Goal: Communication & Community: Participate in discussion

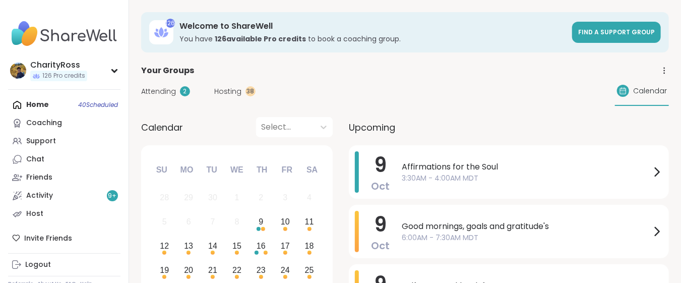
scroll to position [67, 0]
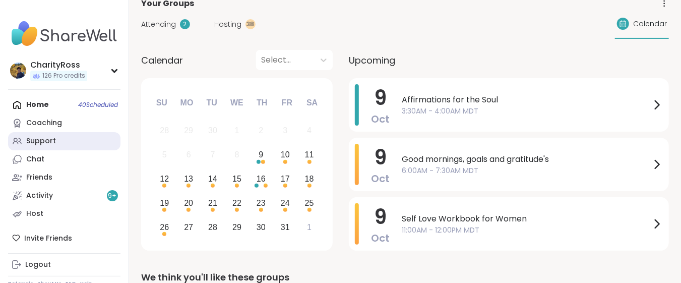
click at [36, 142] on div "Support" at bounding box center [41, 141] width 30 height 10
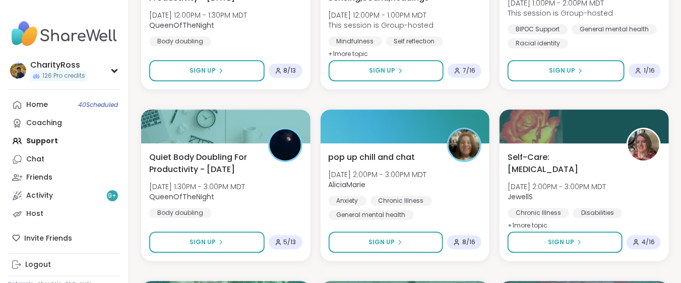
scroll to position [1276, 0]
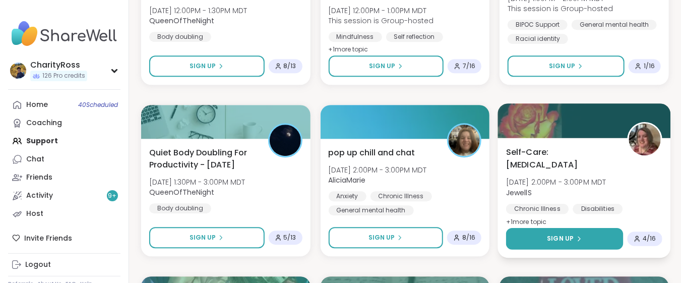
click at [601, 239] on button "Sign Up" at bounding box center [564, 239] width 117 height 22
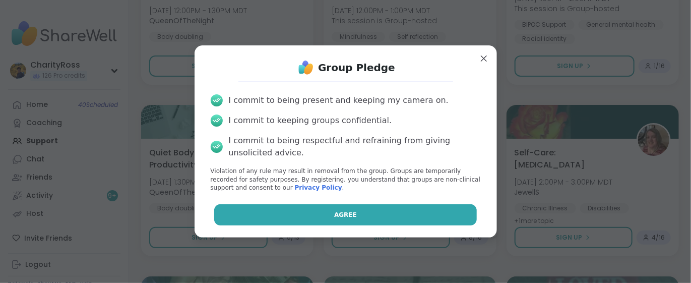
click at [450, 212] on button "Agree" at bounding box center [345, 214] width 262 height 21
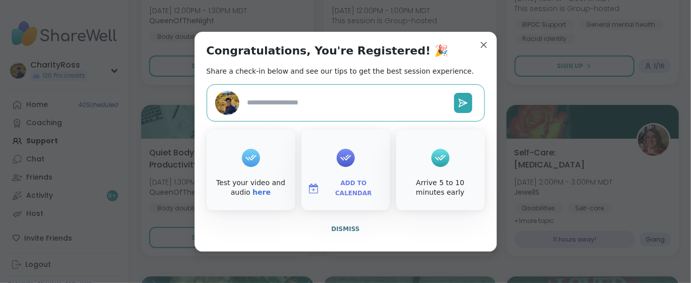
click at [362, 184] on span "Add to Calendar" at bounding box center [353, 188] width 60 height 20
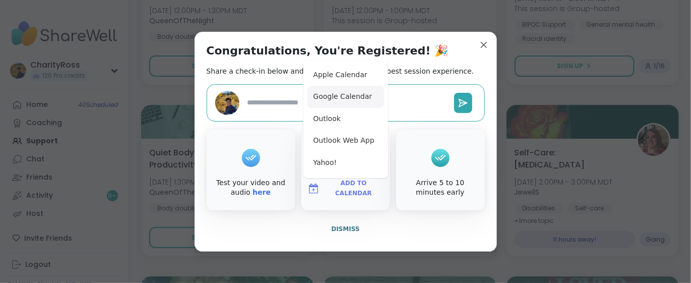
click at [353, 90] on button "Google Calendar" at bounding box center [345, 97] width 77 height 22
click at [348, 231] on span "Dismiss" at bounding box center [345, 228] width 28 height 7
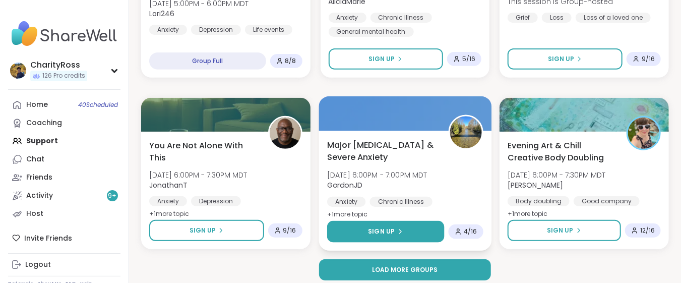
scroll to position [1974, 0]
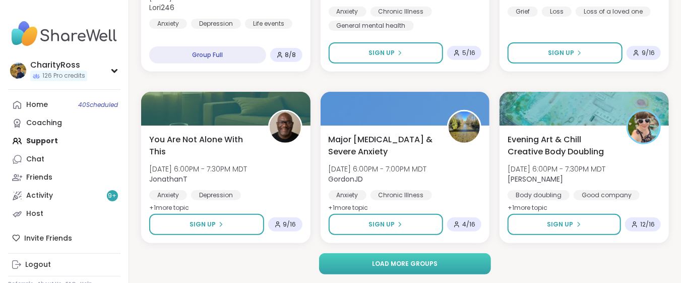
click at [374, 261] on span "Load more groups" at bounding box center [404, 263] width 65 height 9
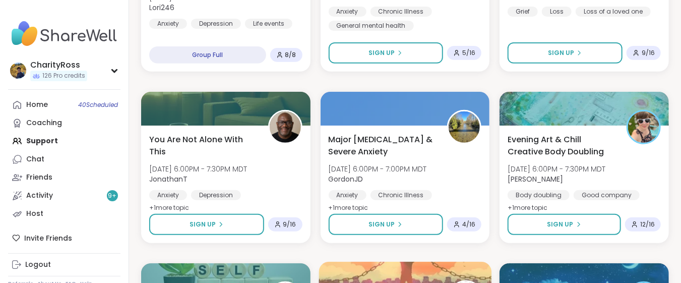
drag, startPoint x: 372, startPoint y: 261, endPoint x: 363, endPoint y: 268, distance: 11.6
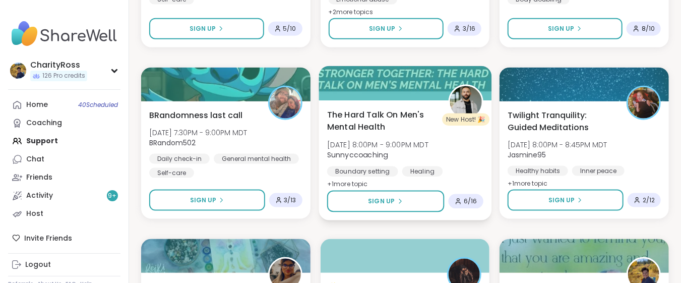
scroll to position [2310, 0]
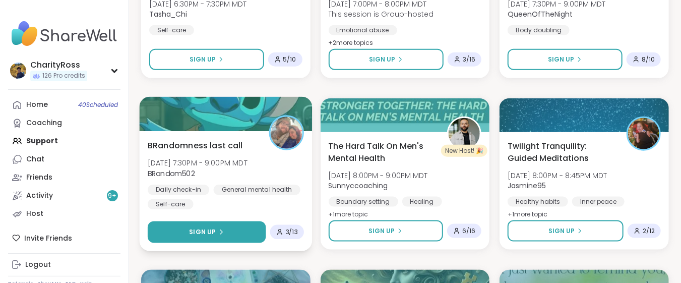
click at [212, 229] on span "Sign Up" at bounding box center [202, 231] width 27 height 9
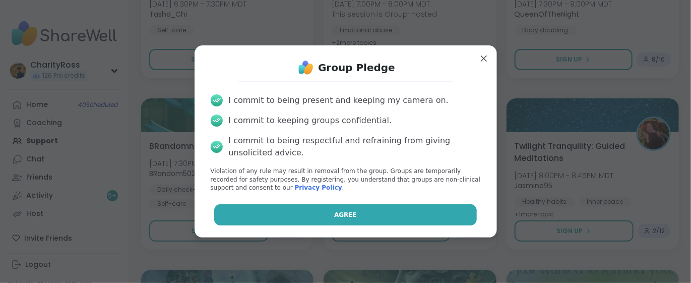
click at [223, 218] on button "Agree" at bounding box center [345, 214] width 262 height 21
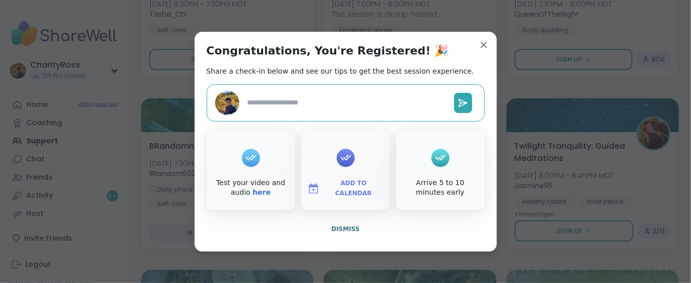
type textarea "*"
click at [332, 190] on span "Add to Calendar" at bounding box center [353, 188] width 60 height 20
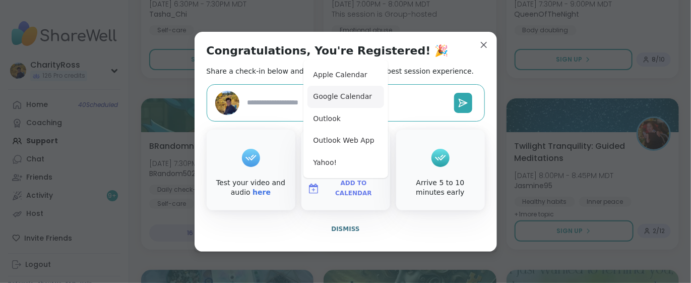
click at [335, 99] on button "Google Calendar" at bounding box center [345, 97] width 77 height 22
click at [340, 230] on span "Dismiss" at bounding box center [345, 228] width 28 height 7
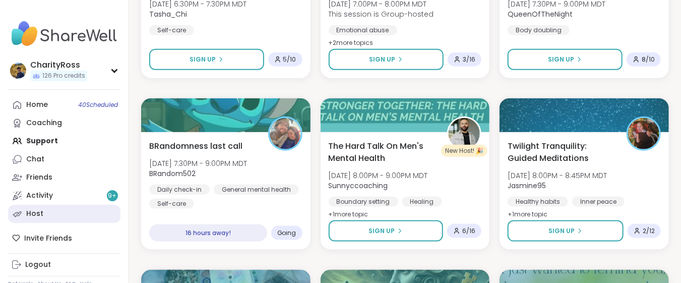
click at [64, 212] on link "Host" at bounding box center [64, 214] width 112 height 18
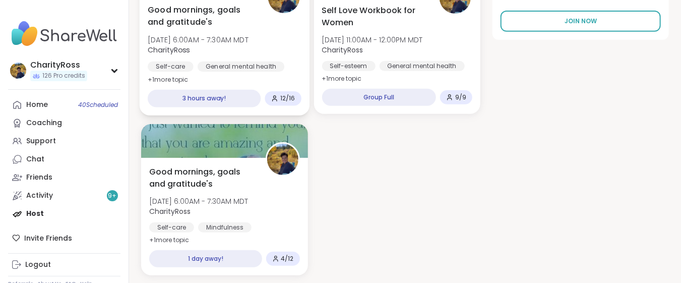
scroll to position [269, 0]
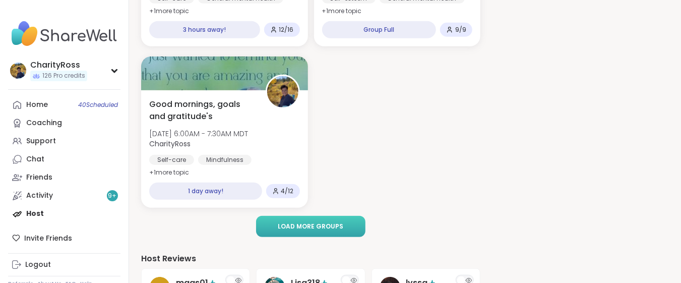
click at [278, 224] on button "Load more groups" at bounding box center [310, 226] width 109 height 21
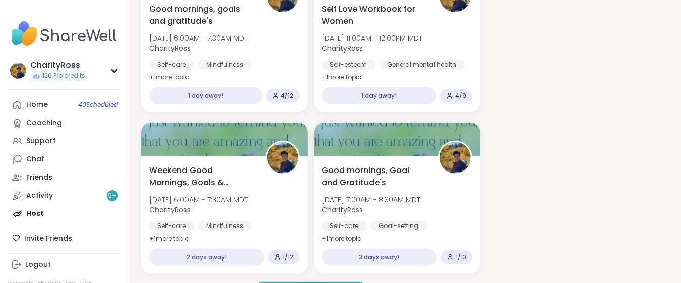
scroll to position [403, 0]
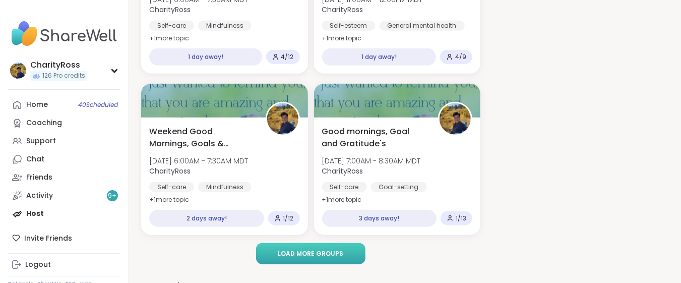
click at [283, 252] on span "Load more groups" at bounding box center [310, 253] width 65 height 9
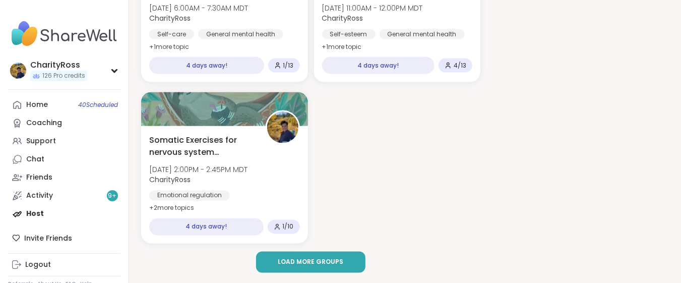
scroll to position [739, 0]
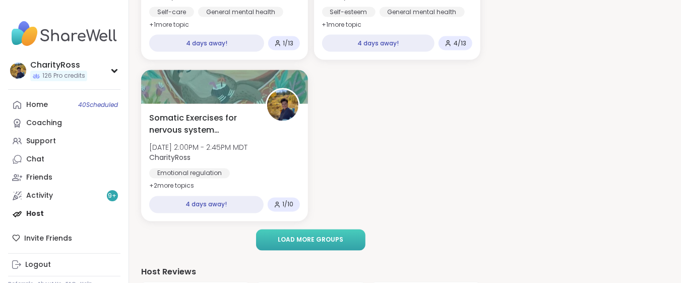
click at [288, 241] on span "Load more groups" at bounding box center [310, 239] width 65 height 9
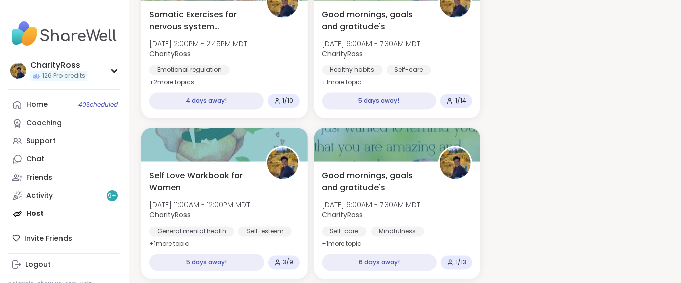
scroll to position [873, 0]
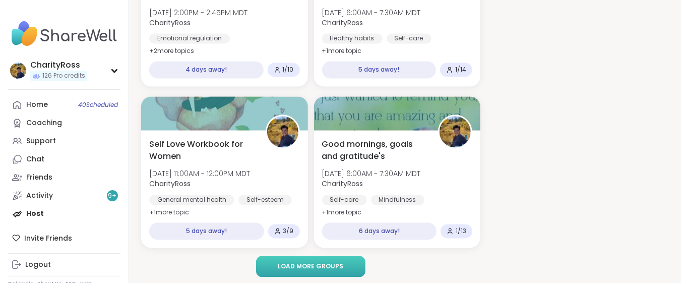
click at [289, 260] on button "Load more groups" at bounding box center [310, 266] width 109 height 21
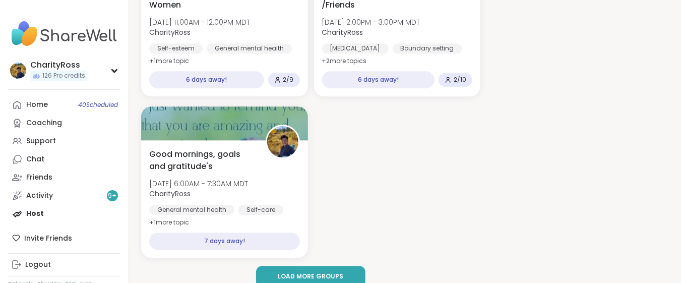
scroll to position [1209, 0]
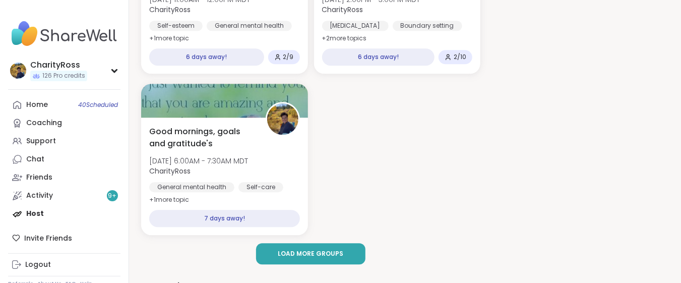
click at [310, 259] on button "Load more groups" at bounding box center [310, 253] width 109 height 21
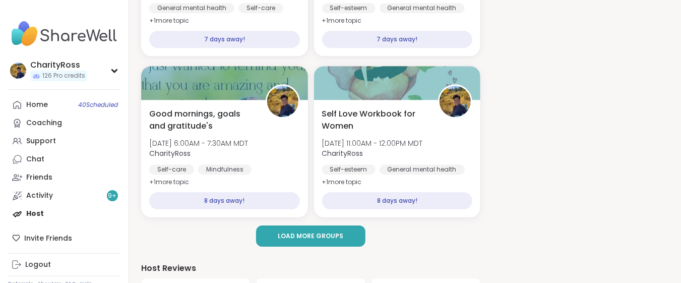
scroll to position [1410, 0]
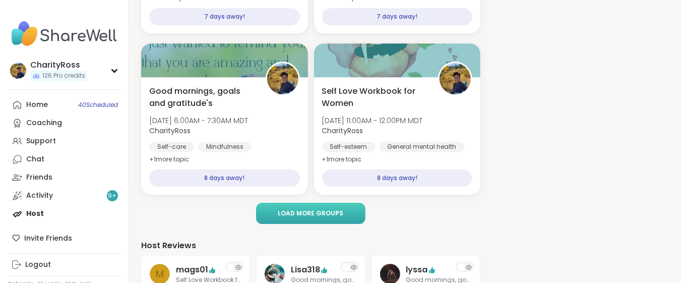
click at [309, 216] on span "Load more groups" at bounding box center [310, 213] width 65 height 9
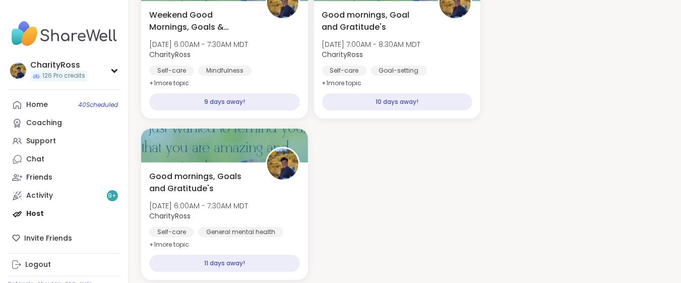
scroll to position [1679, 0]
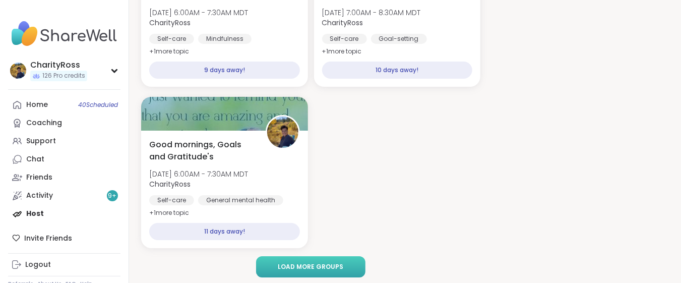
click at [317, 264] on span "Load more groups" at bounding box center [310, 266] width 65 height 9
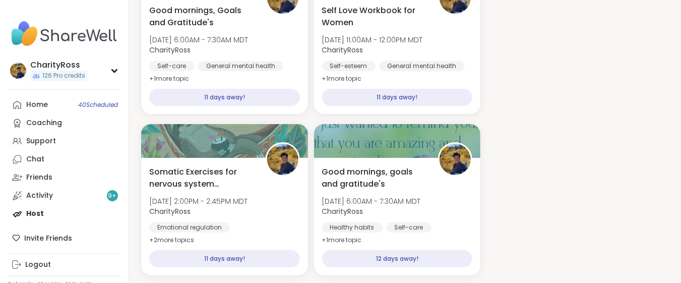
scroll to position [1881, 0]
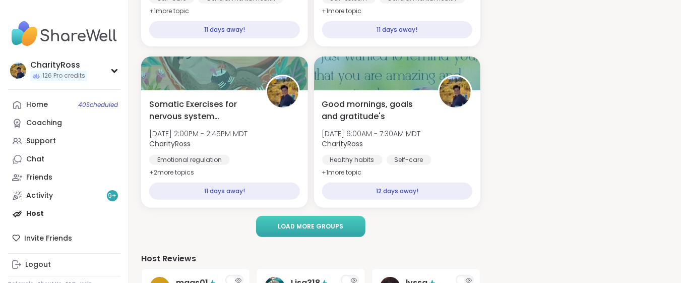
click at [317, 228] on span "Load more groups" at bounding box center [310, 226] width 65 height 9
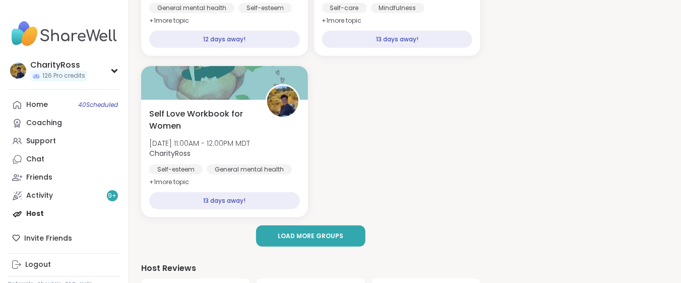
scroll to position [2216, 0]
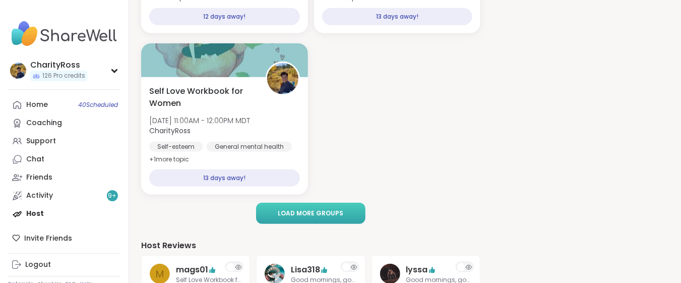
click at [320, 216] on span "Load more groups" at bounding box center [310, 213] width 65 height 9
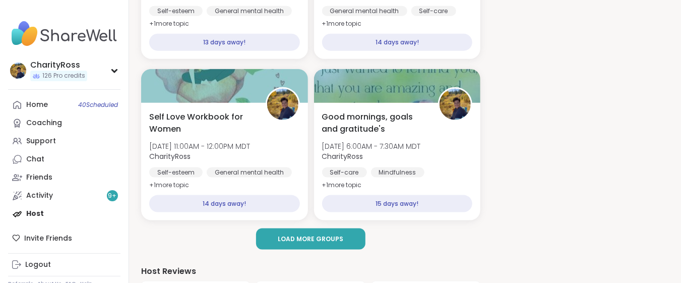
scroll to position [2418, 0]
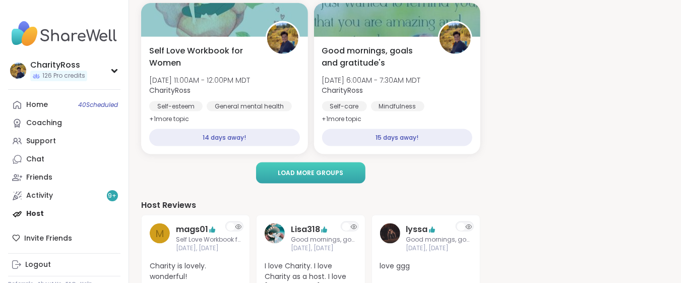
click at [294, 174] on span "Load more groups" at bounding box center [310, 172] width 65 height 9
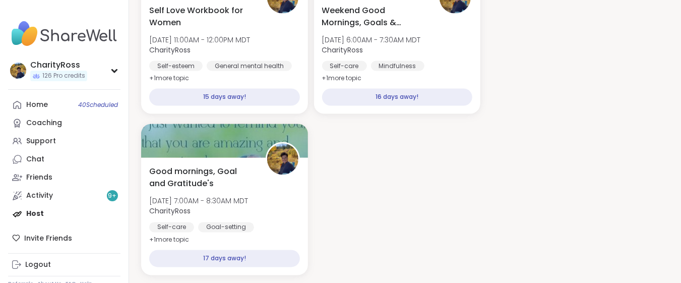
scroll to position [2687, 0]
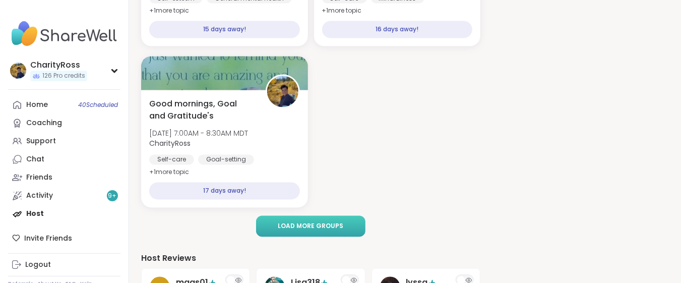
click at [310, 225] on span "Load more groups" at bounding box center [310, 226] width 65 height 9
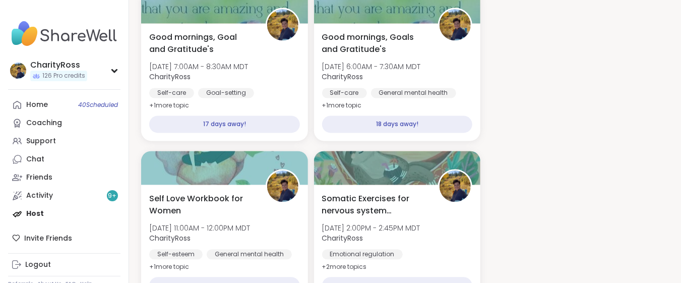
scroll to position [2821, 0]
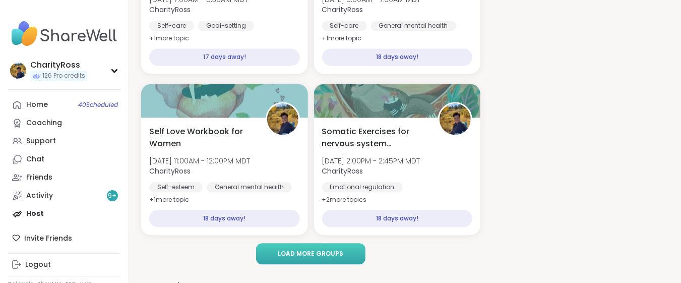
click at [318, 253] on span "Load more groups" at bounding box center [310, 253] width 65 height 9
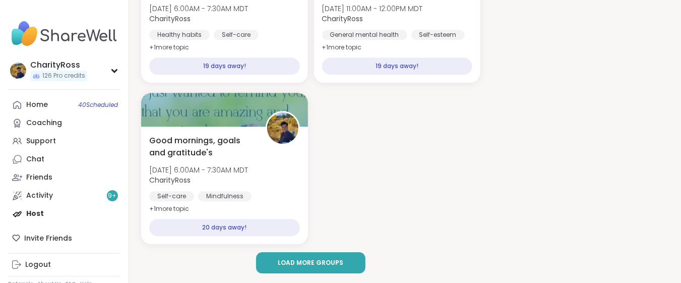
scroll to position [3157, 0]
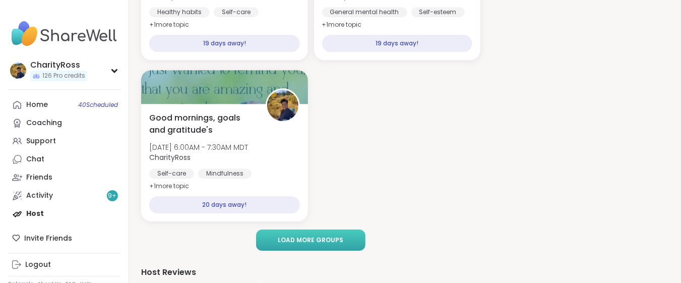
click at [322, 235] on span "Load more groups" at bounding box center [310, 239] width 65 height 9
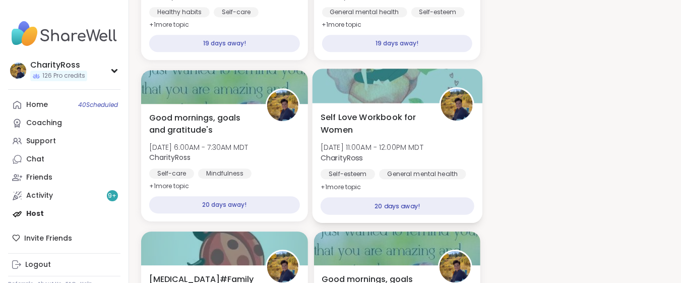
click at [351, 211] on div "20 days away!" at bounding box center [396, 206] width 153 height 18
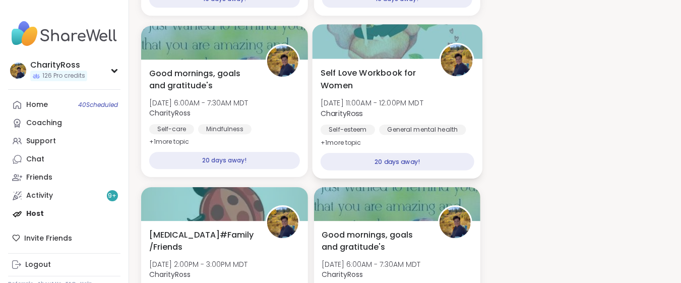
scroll to position [3224, 0]
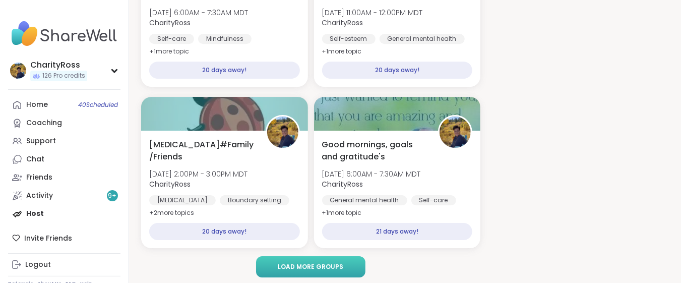
click at [326, 267] on span "Load more groups" at bounding box center [310, 266] width 65 height 9
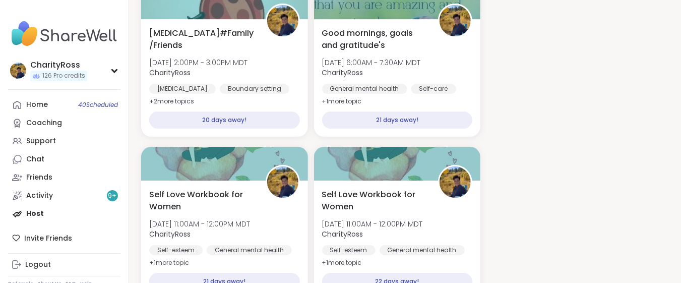
scroll to position [3425, 0]
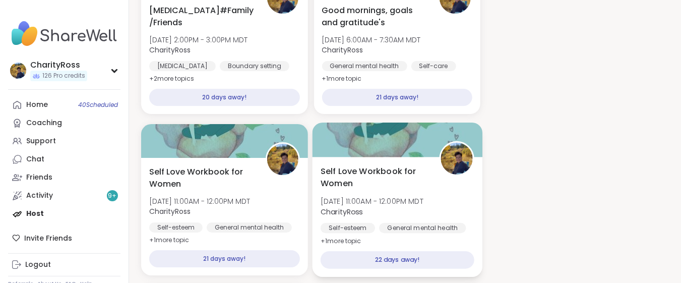
click at [338, 259] on div "22 days away!" at bounding box center [396, 260] width 153 height 18
click at [370, 216] on div "Self Love Workbook for Women Fri, Oct 31 | 11:00AM - 12:00PM MDT CharityRoss Se…" at bounding box center [396, 206] width 153 height 82
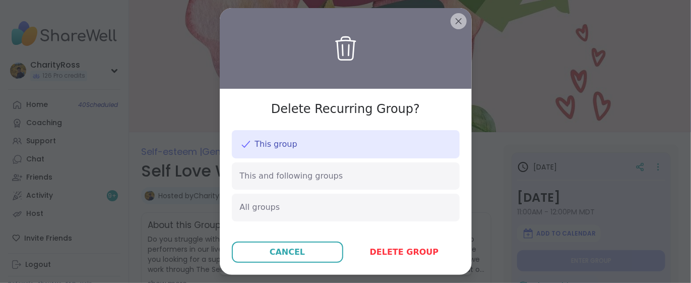
click at [405, 256] on span "Delete group" at bounding box center [404, 252] width 69 height 12
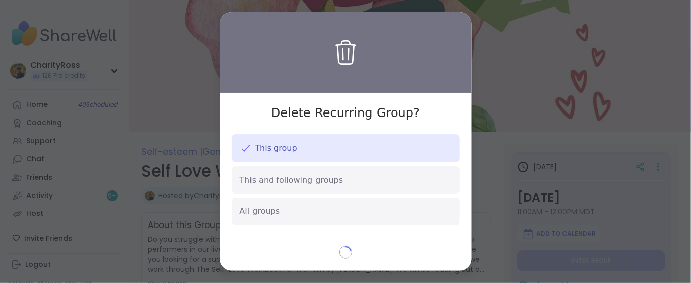
type textarea "*"
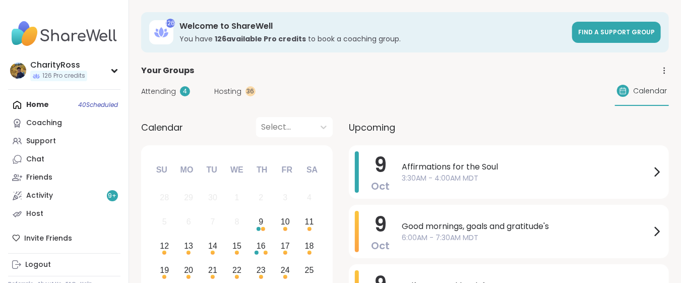
scroll to position [67, 0]
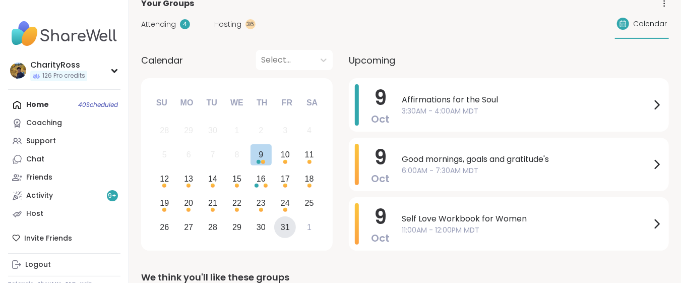
click at [290, 228] on div "31" at bounding box center [285, 227] width 22 height 22
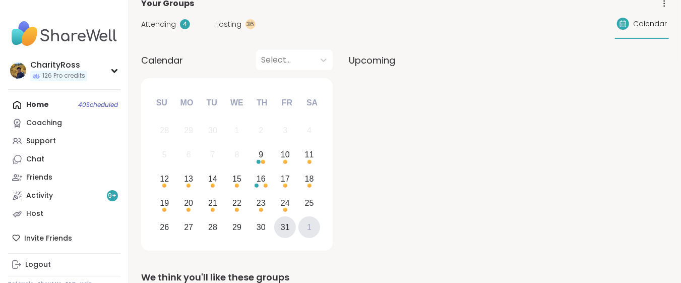
click at [310, 228] on div "1" at bounding box center [309, 227] width 5 height 14
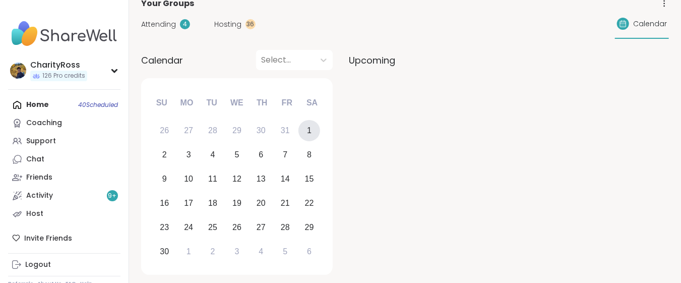
click at [313, 132] on div "1" at bounding box center [309, 131] width 22 height 22
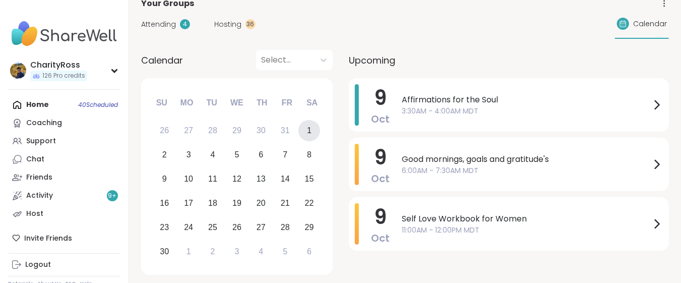
scroll to position [0, 0]
click at [186, 253] on div "1" at bounding box center [188, 251] width 5 height 14
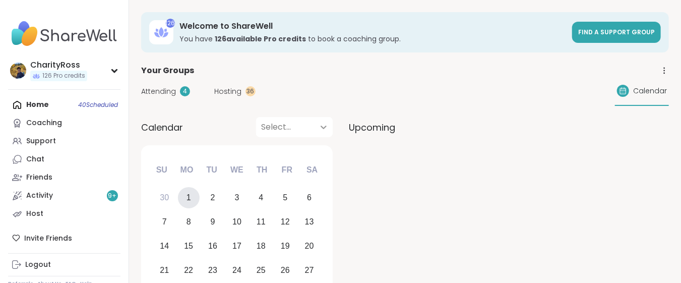
click at [320, 126] on icon at bounding box center [323, 127] width 10 height 10
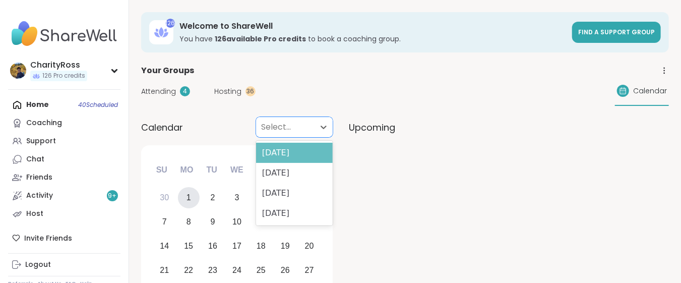
click at [315, 156] on div "[DATE]" at bounding box center [294, 153] width 77 height 20
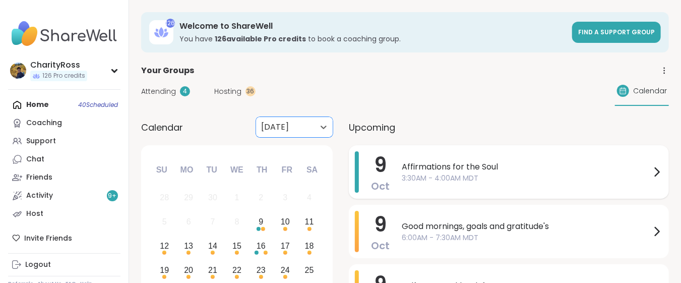
click at [395, 170] on div "[DATE] Affirmations for the Soul 3:30AM - 4:00AM MDT" at bounding box center [509, 171] width 320 height 53
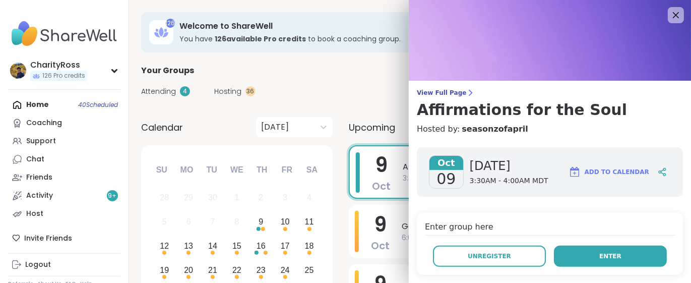
click at [567, 258] on button "Enter" at bounding box center [610, 255] width 113 height 21
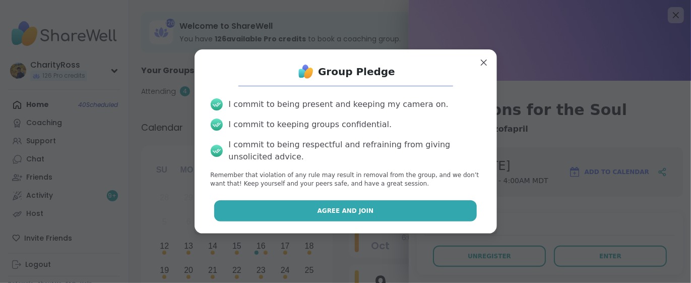
click at [453, 213] on button "Agree and Join" at bounding box center [345, 210] width 262 height 21
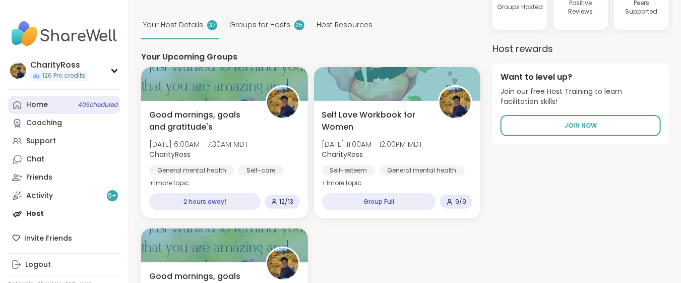
click at [73, 108] on link "Home 40 Scheduled" at bounding box center [64, 105] width 112 height 18
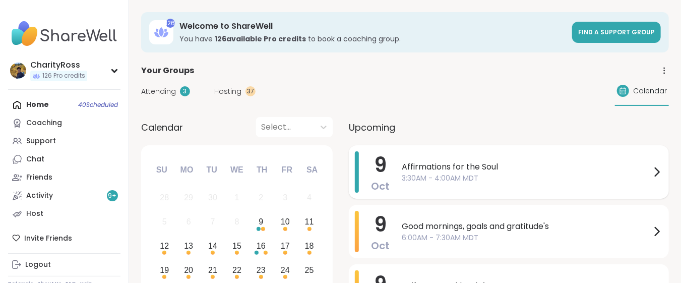
click at [391, 174] on div "[DATE] Affirmations for the Soul 3:30AM - 4:00AM MDT" at bounding box center [509, 171] width 320 height 53
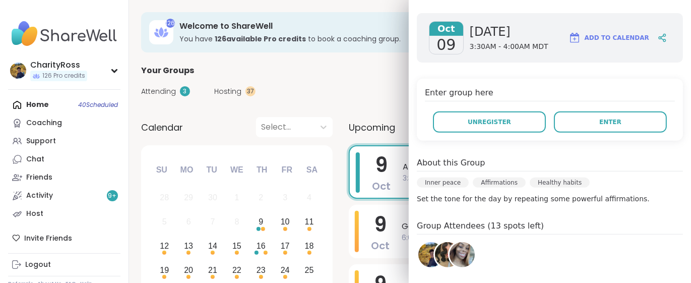
scroll to position [67, 0]
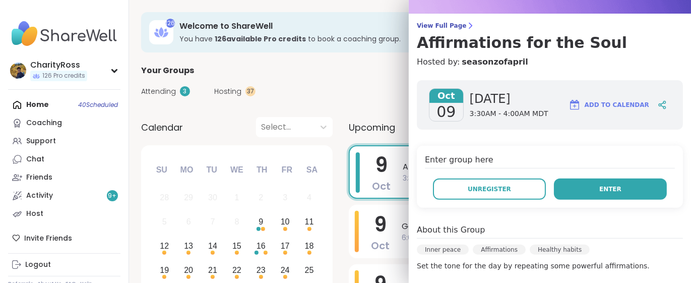
click at [599, 188] on span "Enter" at bounding box center [610, 188] width 22 height 9
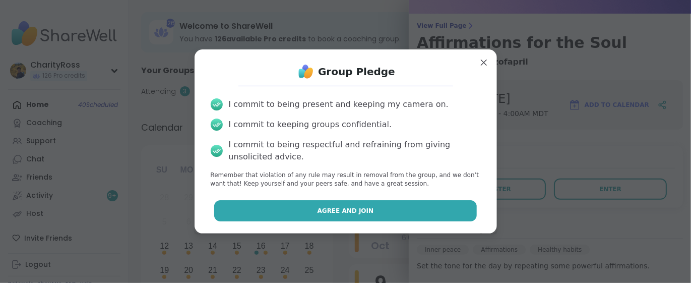
click at [448, 214] on button "Agree and Join" at bounding box center [345, 210] width 262 height 21
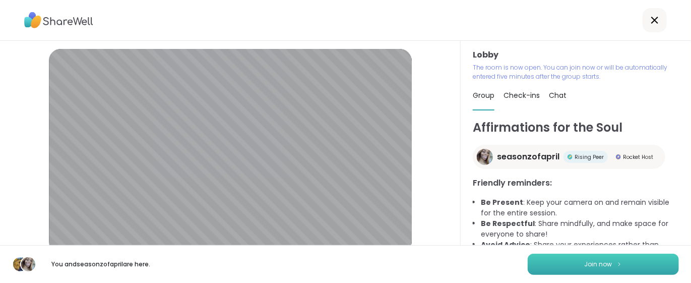
click at [565, 267] on button "Join now" at bounding box center [602, 263] width 151 height 21
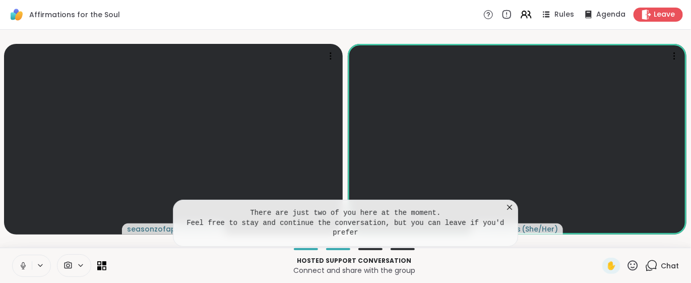
click at [509, 212] on icon at bounding box center [509, 207] width 10 height 10
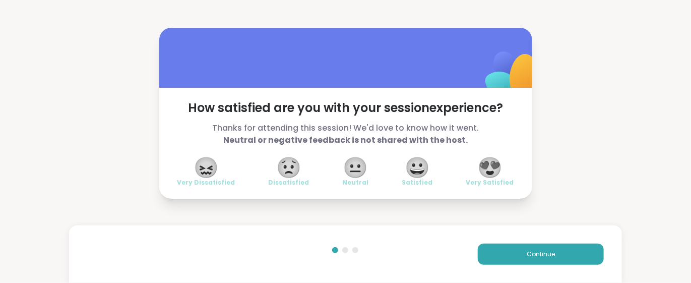
click at [491, 166] on span "😍" at bounding box center [489, 167] width 25 height 18
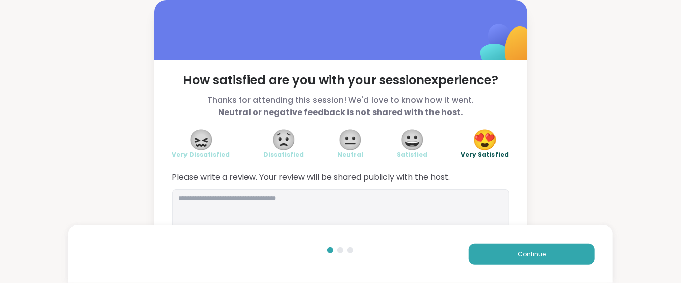
scroll to position [23, 0]
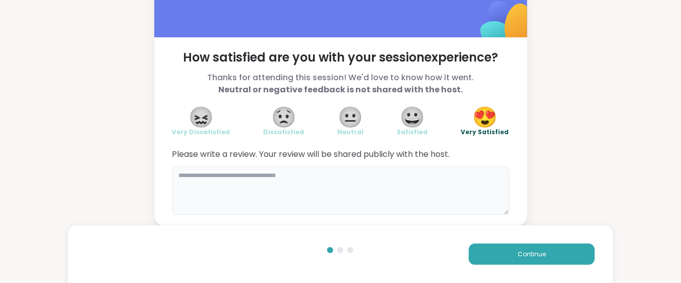
click at [199, 176] on textarea at bounding box center [340, 190] width 337 height 48
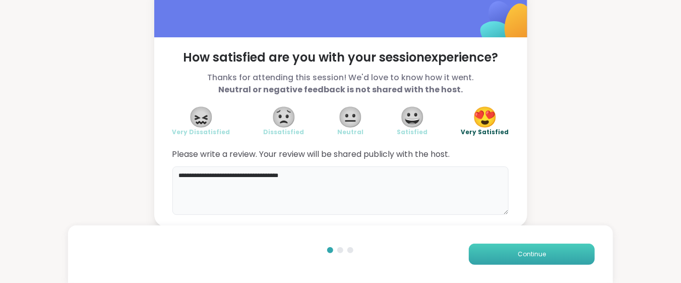
type textarea "**********"
click at [485, 253] on button "Continue" at bounding box center [532, 253] width 126 height 21
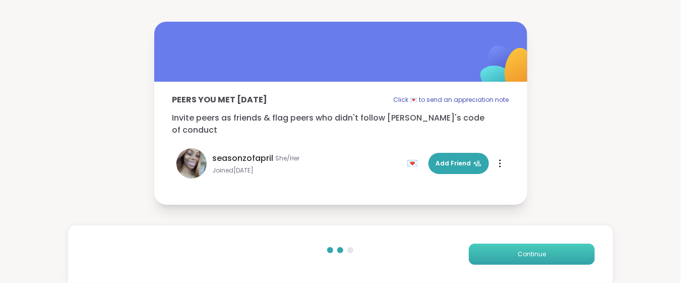
scroll to position [0, 0]
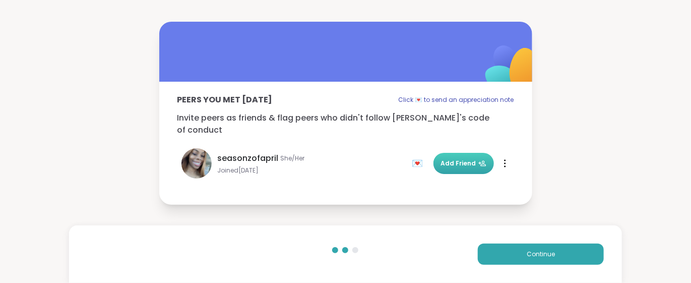
click at [470, 159] on span "Add Friend" at bounding box center [463, 163] width 45 height 9
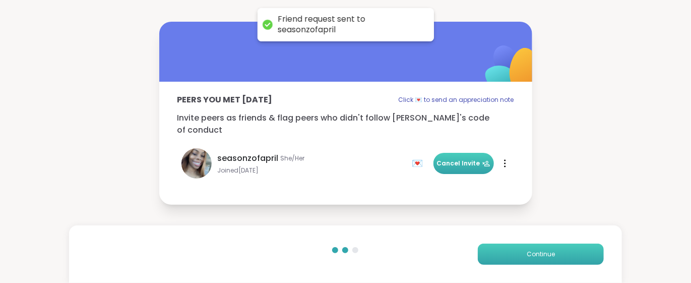
click at [490, 246] on button "Continue" at bounding box center [541, 253] width 126 height 21
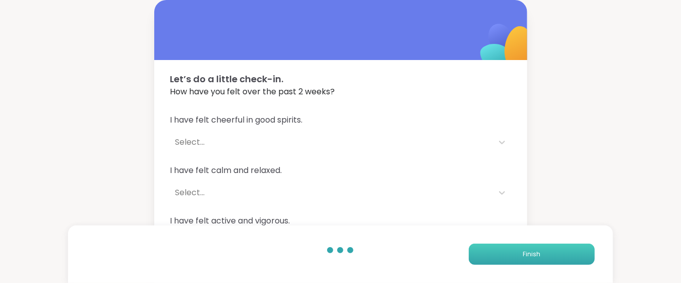
click at [490, 250] on button "Finish" at bounding box center [532, 253] width 126 height 21
